Goal: Information Seeking & Learning: Learn about a topic

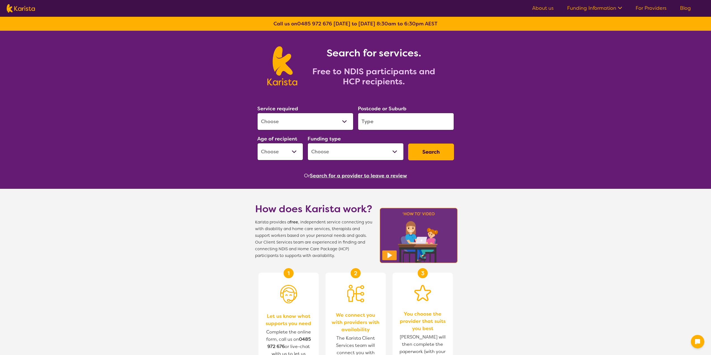
click at [339, 73] on h2 "Free to NDIS participants and HCP recipients." at bounding box center [374, 76] width 140 height 20
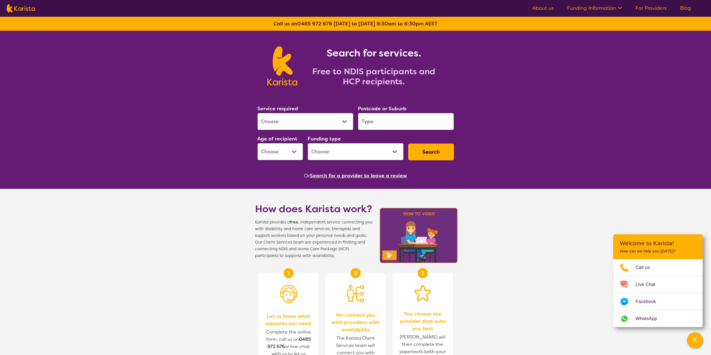
click at [544, 205] on section "How does Karista work? Karista provides a free , independent service connecting…" at bounding box center [355, 328] width 711 height 278
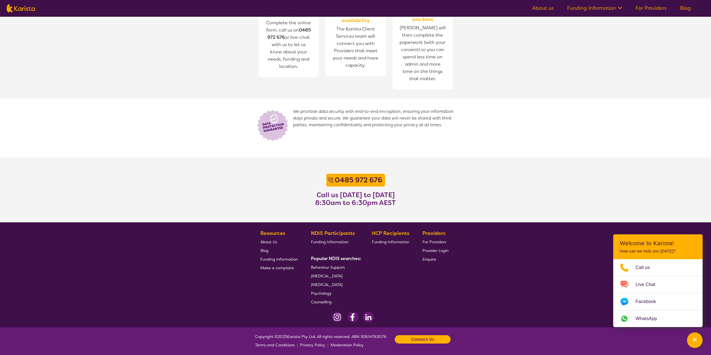
scroll to position [311, 0]
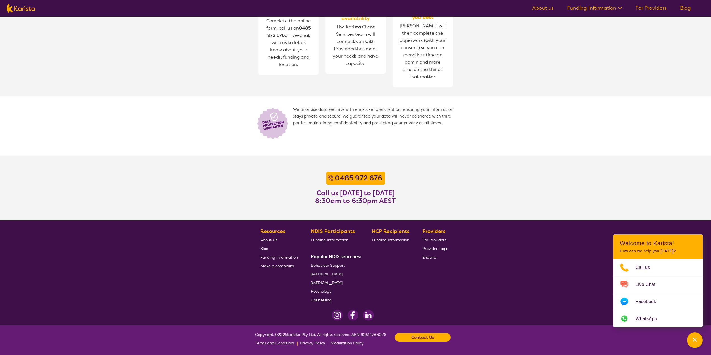
click at [352, 120] on span "We prioritise data security with end-to-end encryption, ensuring your informati…" at bounding box center [374, 123] width 163 height 34
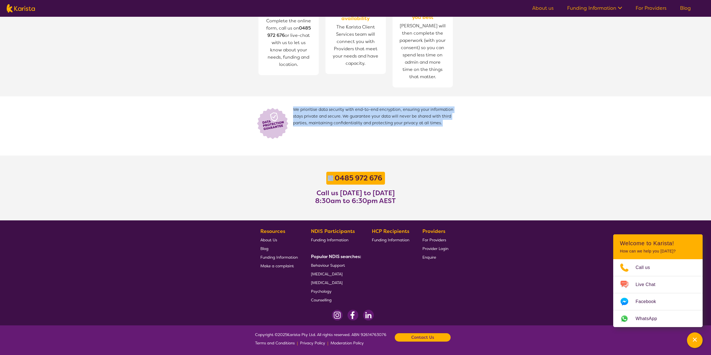
click at [352, 120] on span "We prioritise data security with end-to-end encryption, ensuring your informati…" at bounding box center [374, 123] width 163 height 34
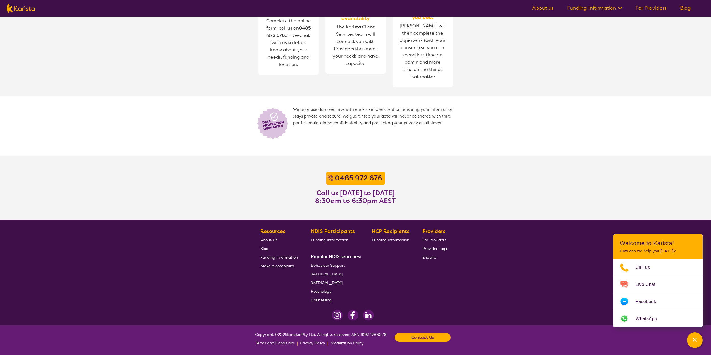
click at [330, 256] on b "Popular NDIS searches:" at bounding box center [336, 257] width 50 height 6
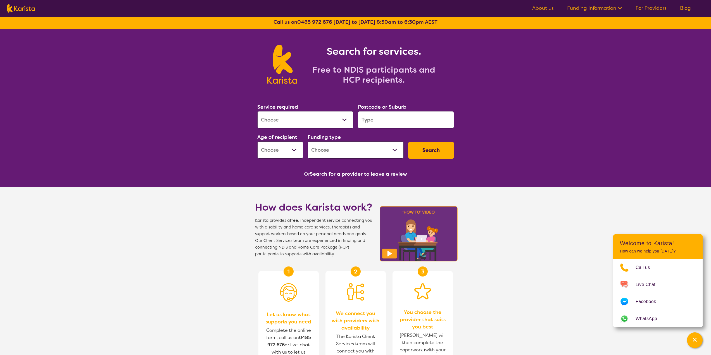
scroll to position [0, 0]
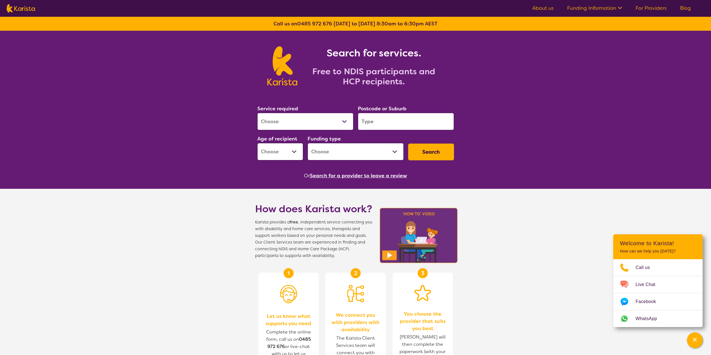
click at [330, 127] on select "Allied Health Assistant Assessment ([MEDICAL_DATA] or [MEDICAL_DATA]) Behaviour…" at bounding box center [305, 121] width 96 height 17
select select "Allied Health Assistant"
click at [257, 113] on select "Allied Health Assistant Assessment ([MEDICAL_DATA] or [MEDICAL_DATA]) Behaviour…" at bounding box center [305, 121] width 96 height 17
click at [394, 120] on input "search" at bounding box center [406, 121] width 96 height 17
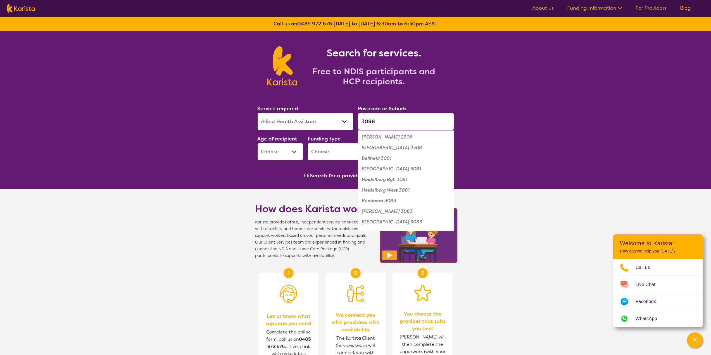
type input "3088"
click at [286, 151] on select "Early Childhood - 0 to 9 Child - 10 to 11 Adolescent - 12 to 17 Adult - 18 to 6…" at bounding box center [280, 151] width 46 height 17
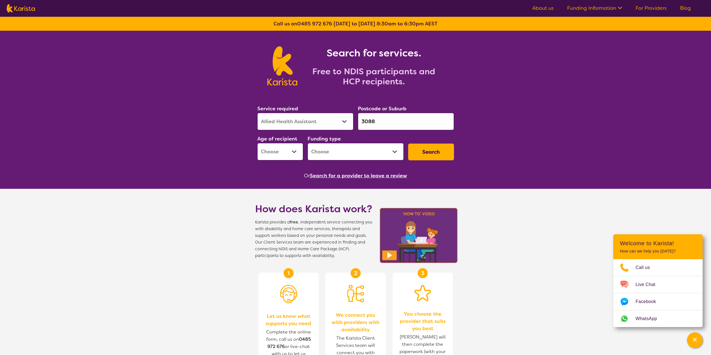
select select "AD"
click at [257, 143] on select "Early Childhood - 0 to 9 Child - 10 to 11 Adolescent - 12 to 17 Adult - 18 to 6…" at bounding box center [280, 151] width 46 height 17
click at [372, 151] on select "Home Care Package (HCP) National Disability Insurance Scheme (NDIS) I don't know" at bounding box center [356, 151] width 96 height 17
select select "NDIS"
click at [308, 143] on select "Home Care Package (HCP) National Disability Insurance Scheme (NDIS) I don't know" at bounding box center [356, 151] width 96 height 17
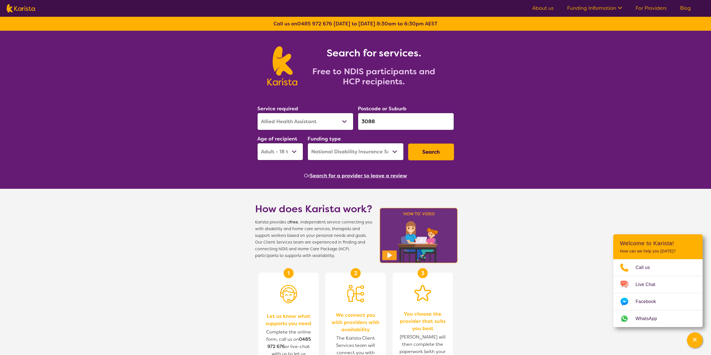
click at [420, 157] on button "Search" at bounding box center [431, 152] width 46 height 17
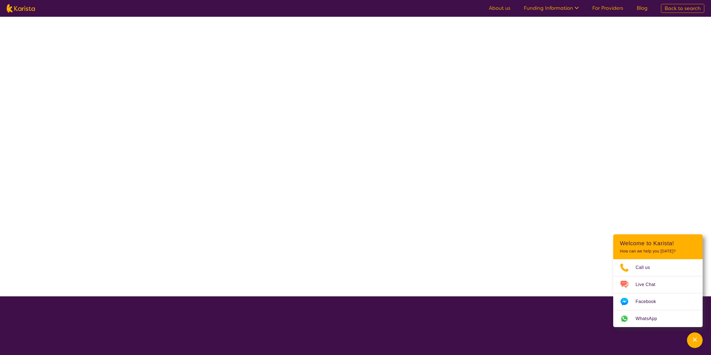
select select "Allied Health Assistant"
select select "AD"
select select "NDIS"
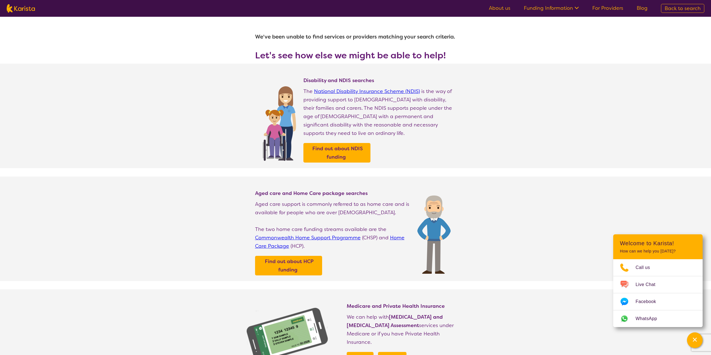
click at [372, 106] on p "The National Disability Insurance Scheme (NDIS) is the way of providing support…" at bounding box center [379, 112] width 153 height 50
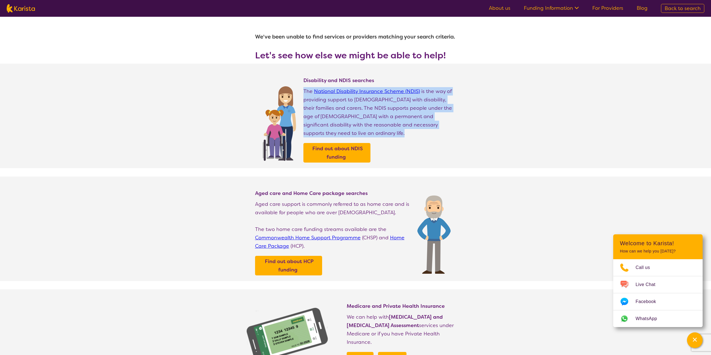
click at [372, 106] on p "The National Disability Insurance Scheme (NDIS) is the way of providing support…" at bounding box center [379, 112] width 153 height 50
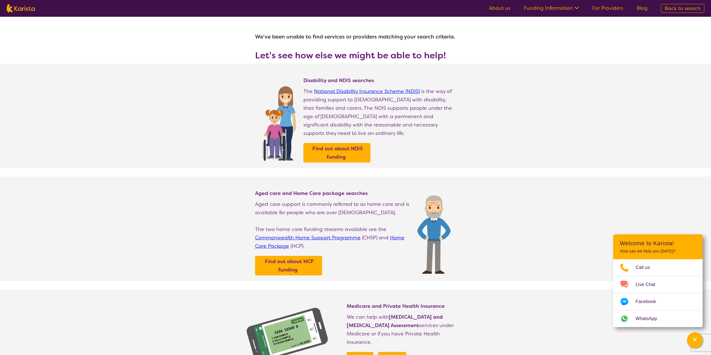
click at [533, 152] on section "Disability and NDIS searches The National Disability Insurance Scheme (NDIS) is…" at bounding box center [355, 116] width 711 height 104
